Goal: Navigation & Orientation: Find specific page/section

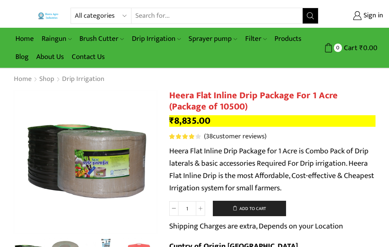
click at [320, 133] on div "Rated 4.21 out of 5 based on 38 customer ratings ( 38 customer reviews)" at bounding box center [272, 137] width 207 height 10
click at [315, 137] on div "Rated 4.21 out of 5 based on 38 customer ratings ( 38 customer reviews)" at bounding box center [272, 137] width 207 height 10
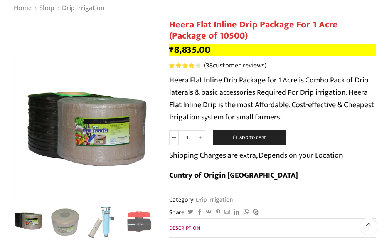
scroll to position [39, 0]
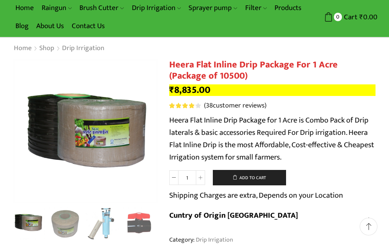
scroll to position [0, 0]
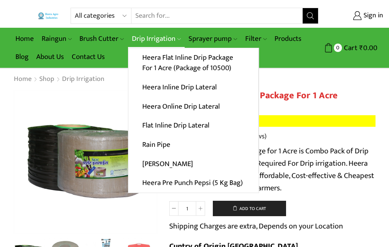
click at [158, 35] on link "Drip Irrigation" at bounding box center [156, 39] width 57 height 18
